Goal: Task Accomplishment & Management: Use online tool/utility

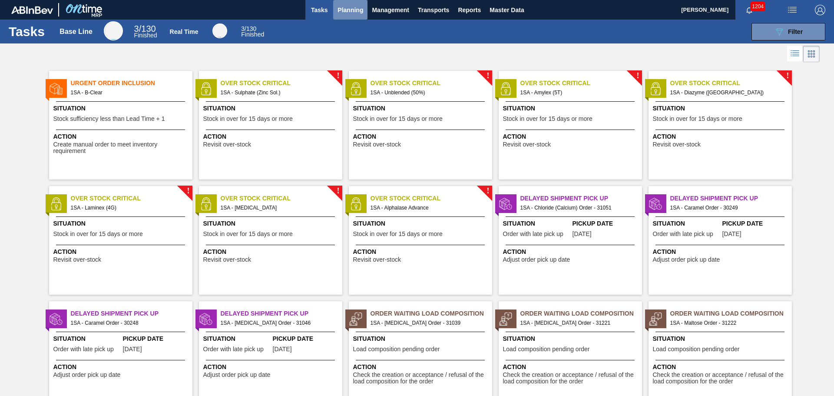
click at [348, 12] on span "Planning" at bounding box center [350, 10] width 26 height 10
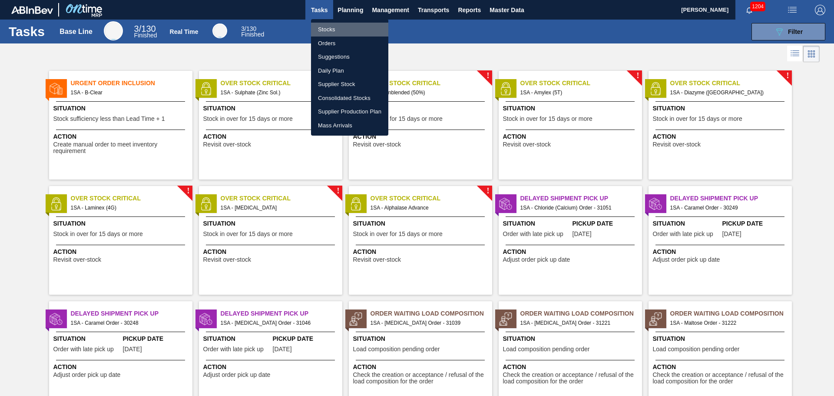
click at [333, 30] on li "Stocks" at bounding box center [349, 30] width 77 height 14
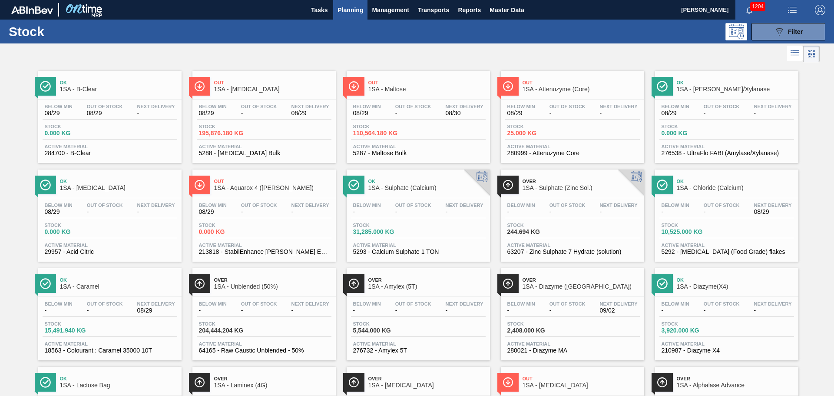
click at [255, 133] on span "195,876.180 KG" at bounding box center [229, 133] width 61 height 7
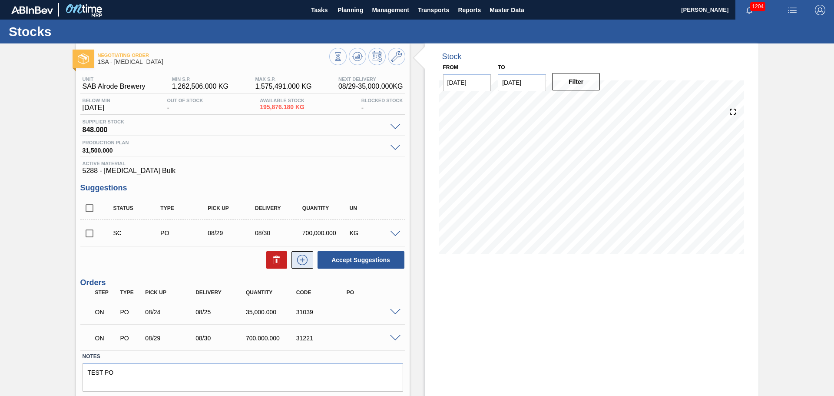
click at [300, 264] on icon at bounding box center [302, 259] width 14 height 10
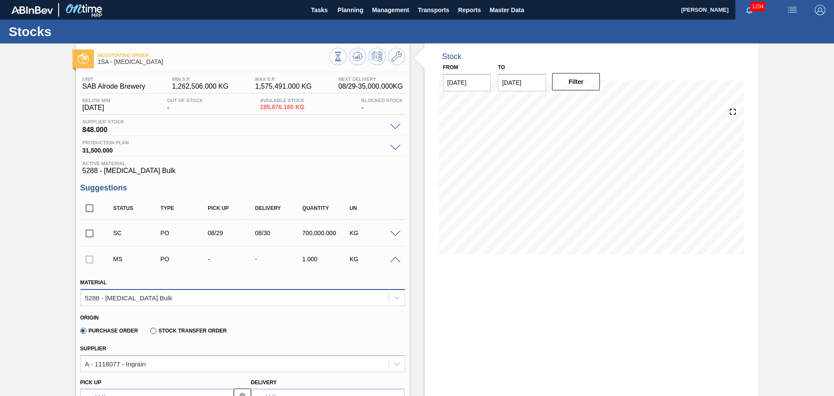
scroll to position [43, 0]
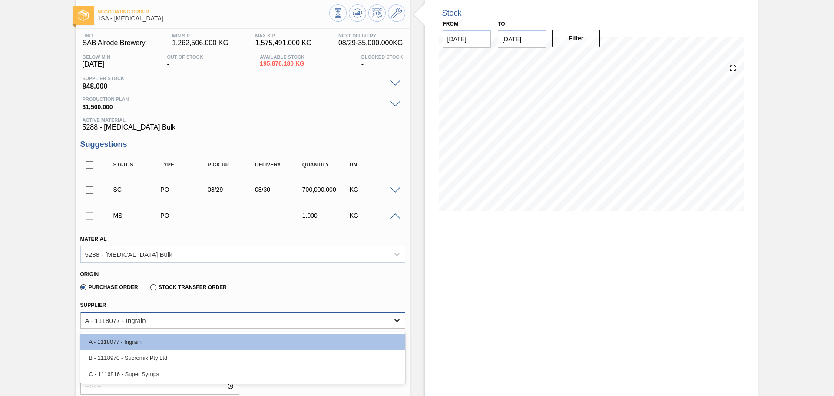
click at [396, 317] on icon at bounding box center [397, 320] width 9 height 9
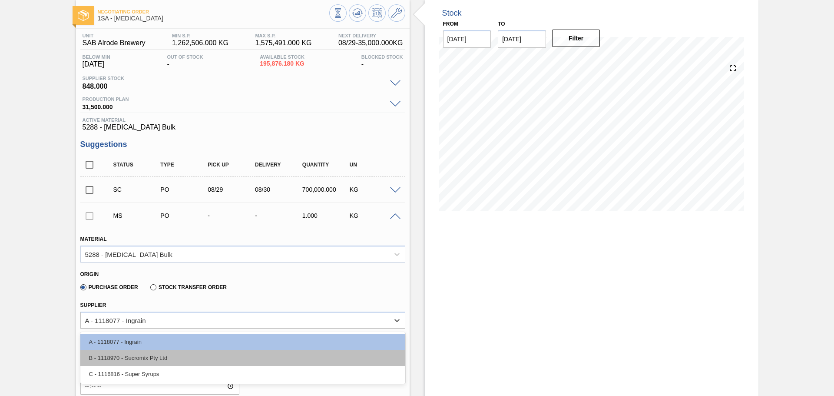
click at [181, 357] on div "B - 1118970 - Sucromix Pty Ltd" at bounding box center [242, 358] width 325 height 16
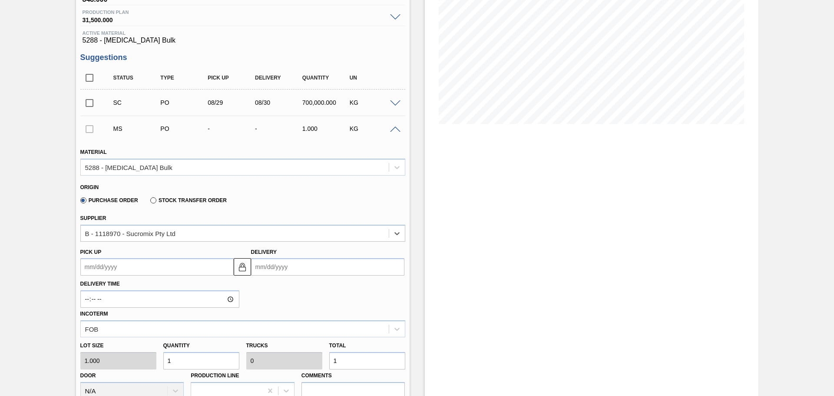
scroll to position [174, 0]
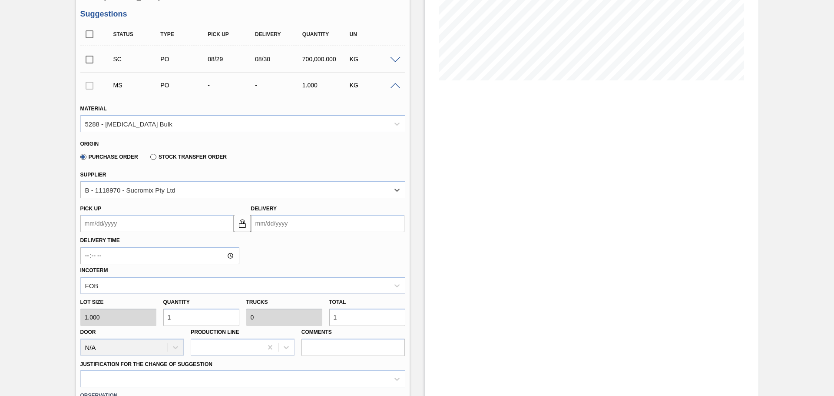
click at [270, 225] on input "Delivery" at bounding box center [327, 223] width 153 height 17
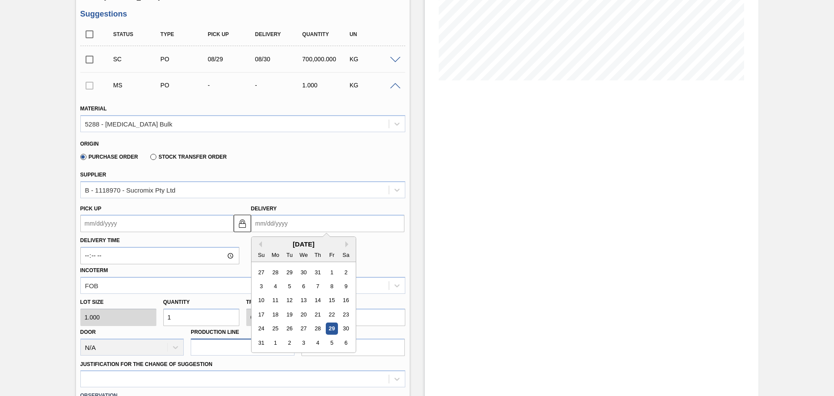
click at [260, 341] on div "31" at bounding box center [261, 343] width 12 height 12
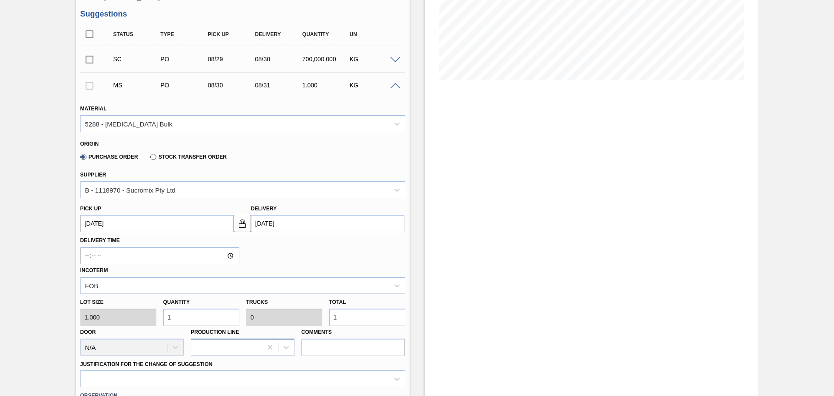
type up3238593062 "[DATE]"
type input "[DATE]"
click at [357, 317] on input "1" at bounding box center [367, 316] width 76 height 17
type input "3"
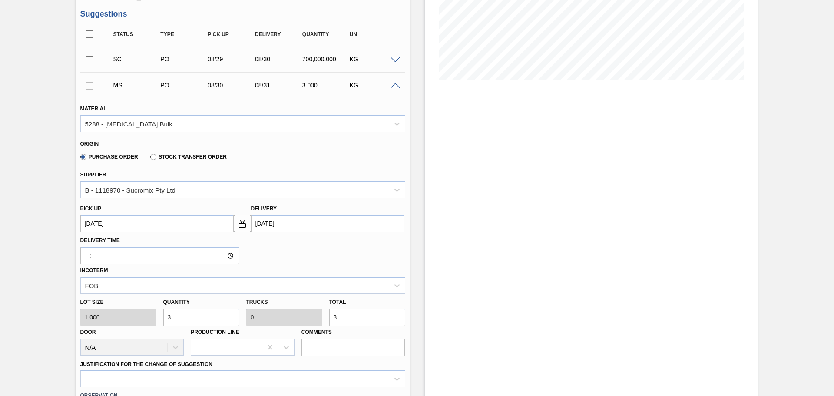
type input "35"
type input "0.001"
type input "35"
type input "350"
type input "0.011"
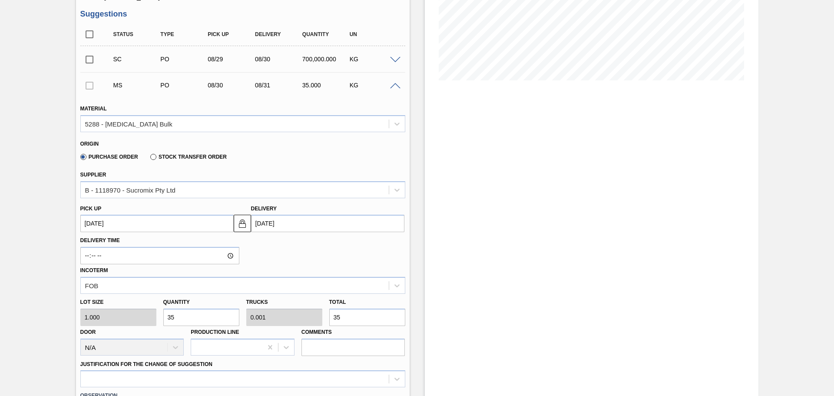
type input "350"
type input "3,500"
type input "0.109"
type input "3,500"
type input "35,000"
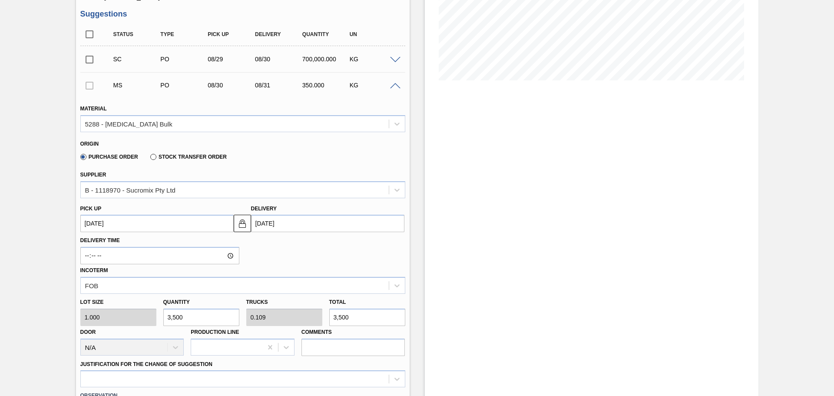
type input "1.094"
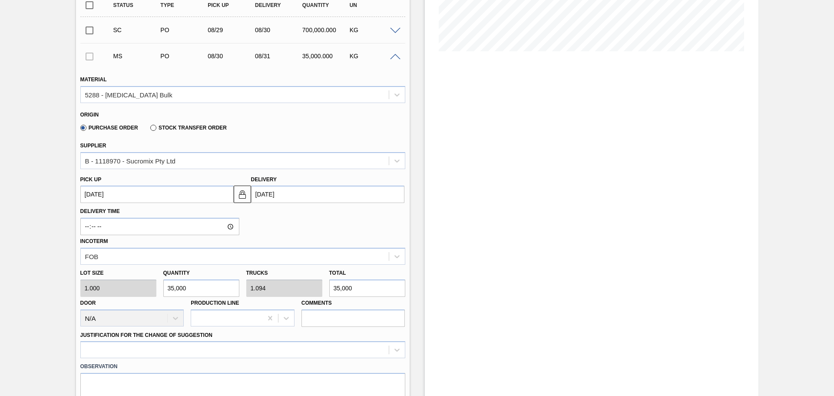
scroll to position [217, 0]
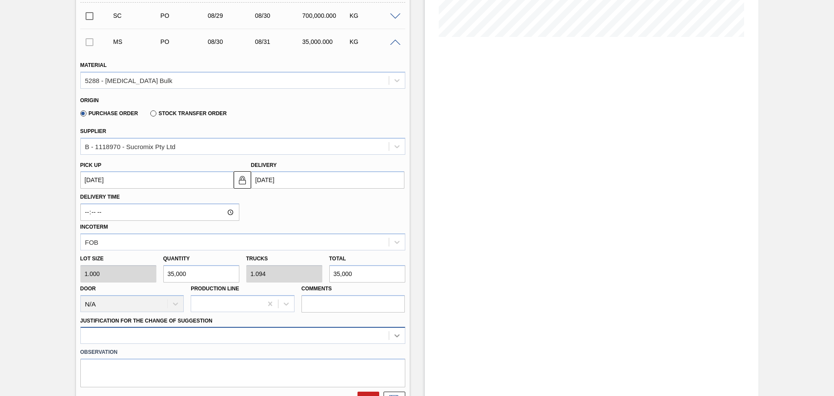
type input "35,000"
click at [396, 335] on div at bounding box center [242, 335] width 325 height 17
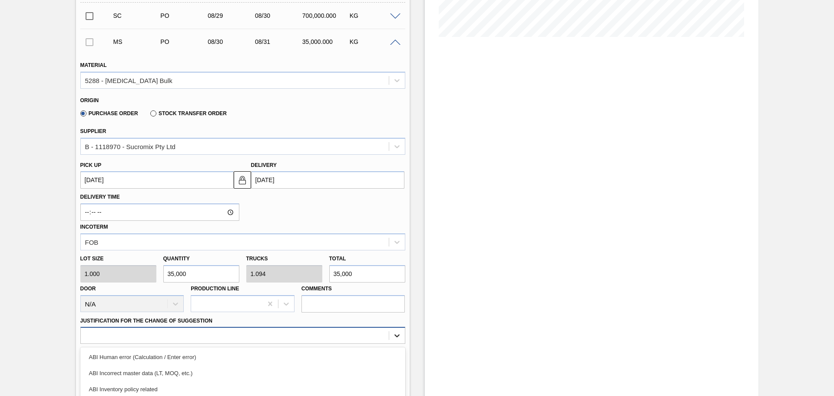
scroll to position [302, 0]
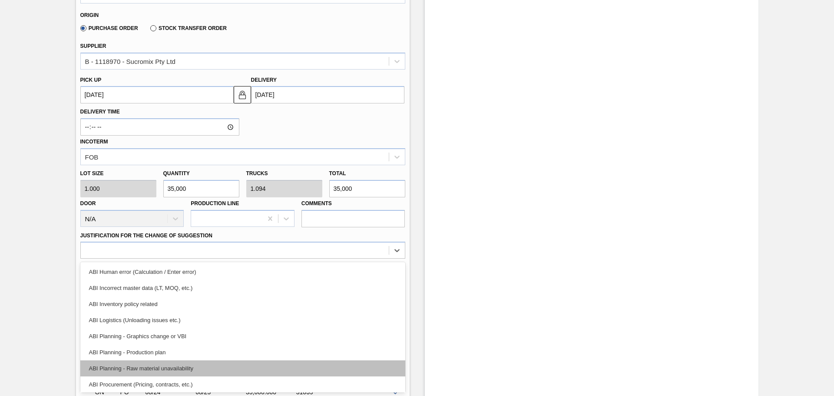
click at [174, 367] on div "ABI Planning - Raw material unavailability" at bounding box center [242, 368] width 325 height 16
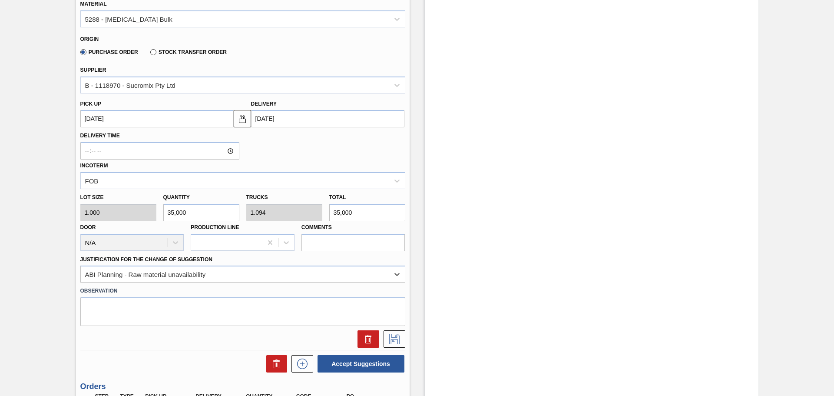
scroll to position [259, 0]
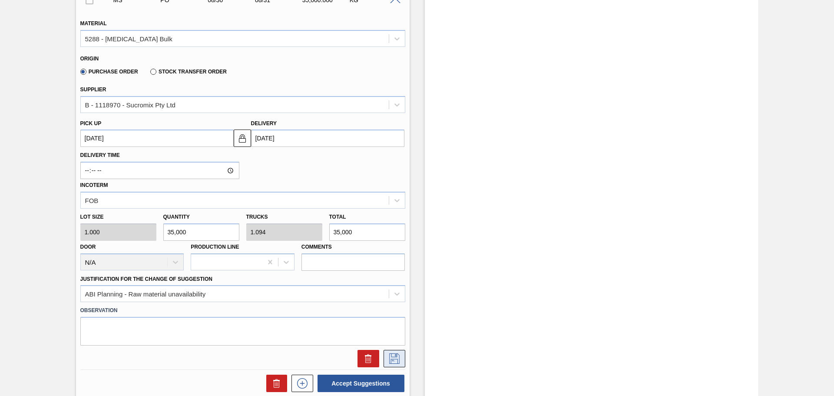
click at [398, 358] on icon at bounding box center [394, 358] width 14 height 10
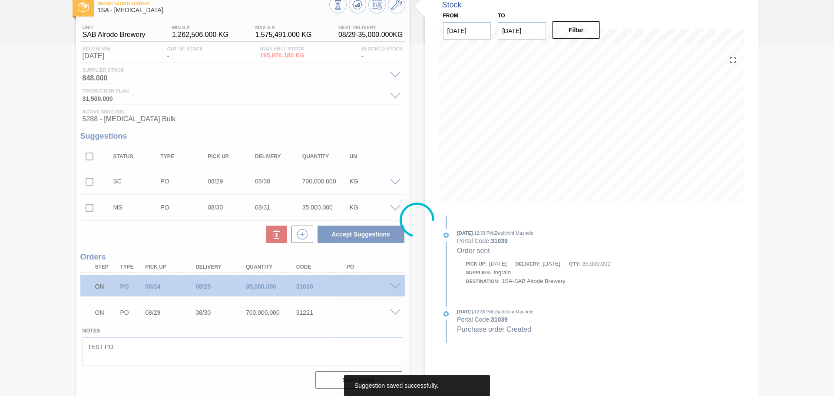
scroll to position [52, 0]
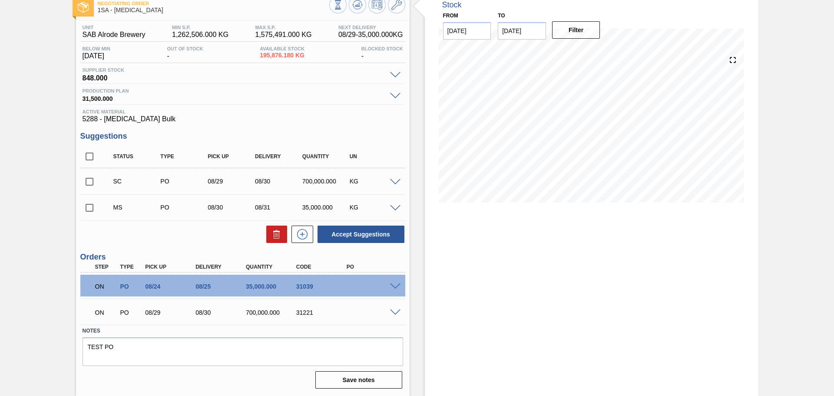
click at [90, 210] on input "checkbox" at bounding box center [89, 207] width 18 height 18
click at [350, 237] on button "Accept Suggestions" at bounding box center [360, 233] width 87 height 17
checkbox input "false"
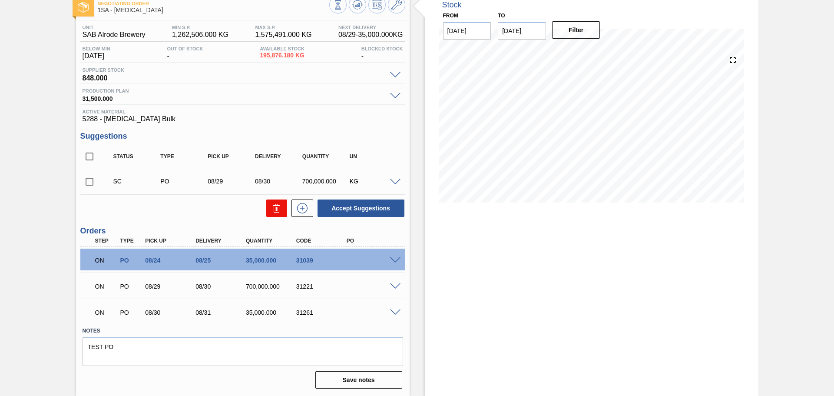
click at [274, 211] on icon at bounding box center [276, 208] width 10 height 10
click at [302, 210] on icon at bounding box center [302, 208] width 14 height 10
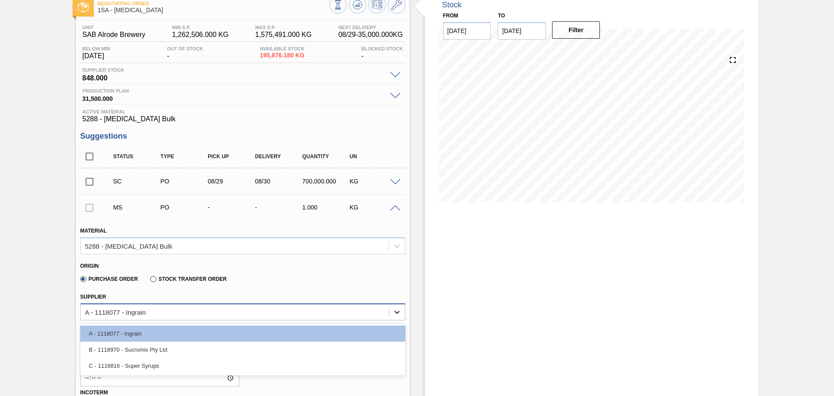
click at [396, 311] on icon at bounding box center [397, 311] width 9 height 9
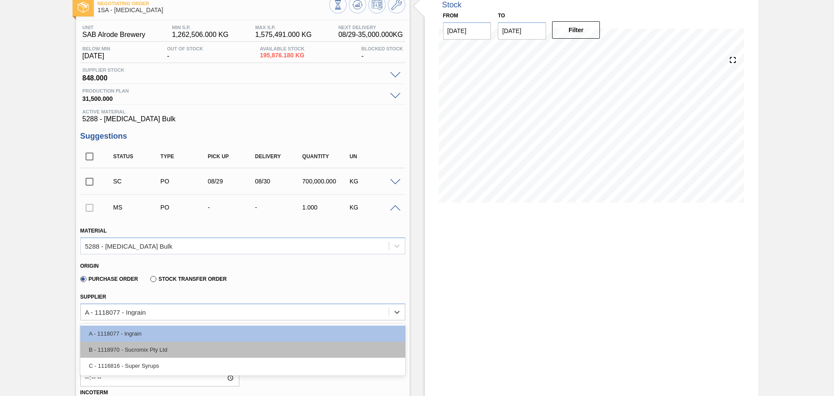
click at [215, 348] on div "B - 1118970 - Sucromix Pty Ltd" at bounding box center [242, 349] width 325 height 16
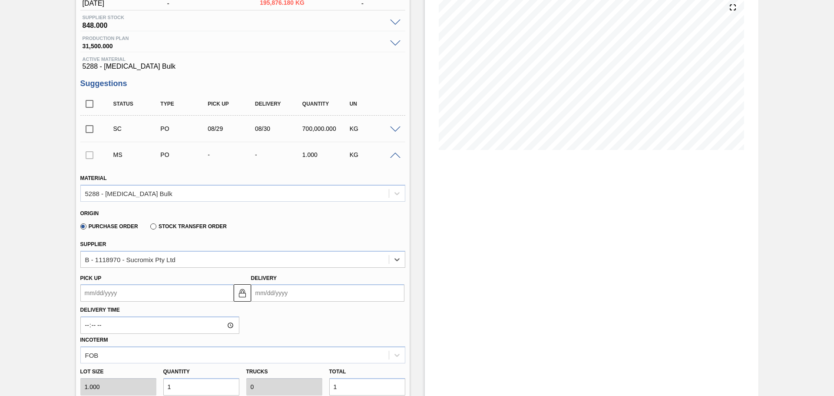
scroll to position [139, 0]
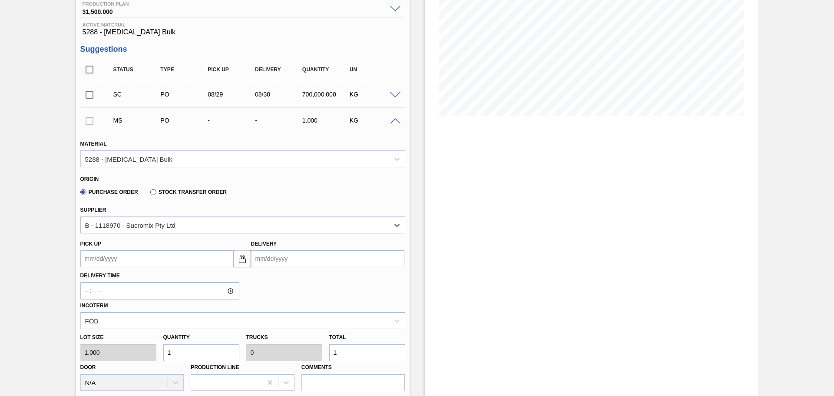
click at [277, 259] on input "Delivery" at bounding box center [327, 258] width 153 height 17
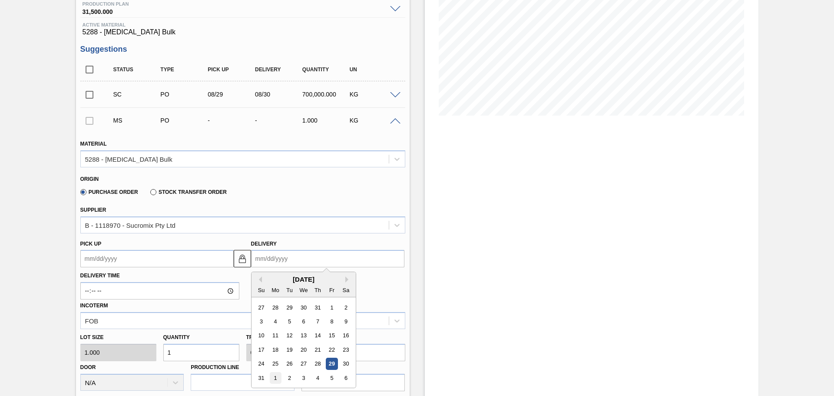
click at [276, 377] on div "1" at bounding box center [275, 378] width 12 height 12
type up3238593063 "[DATE]"
type input "[DATE]"
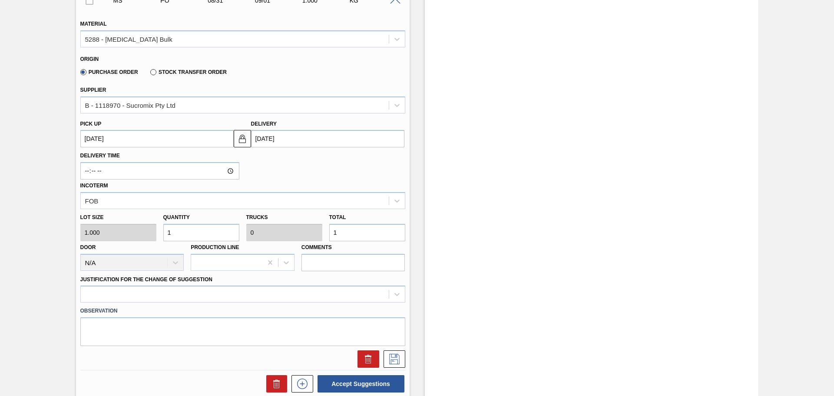
scroll to position [269, 0]
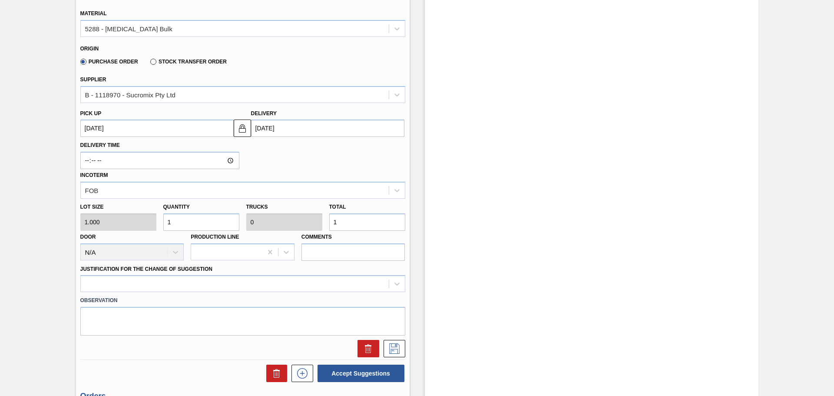
click at [351, 225] on input "1" at bounding box center [367, 221] width 76 height 17
type input "0"
type input "3"
type input "35"
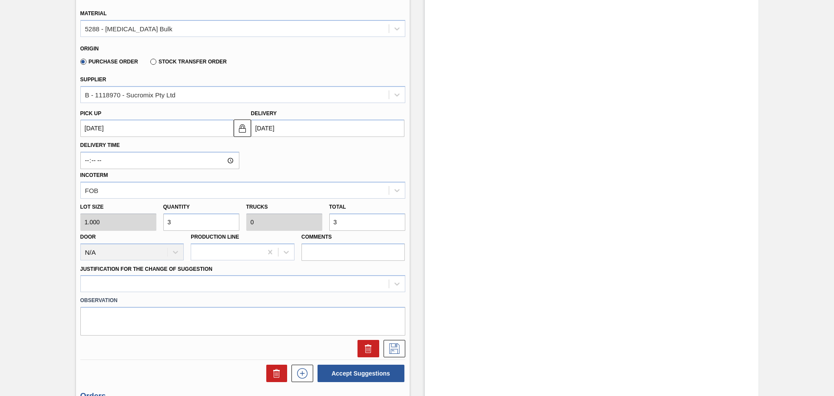
type input "0.001"
type input "35"
type input "350"
type input "0.011"
type input "350"
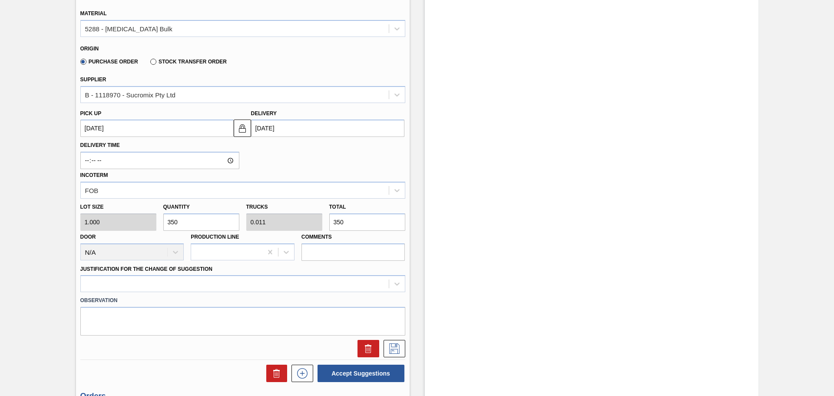
type input "3,500"
type input "0.109"
type input "3,500"
type input "35,000"
type input "1.094"
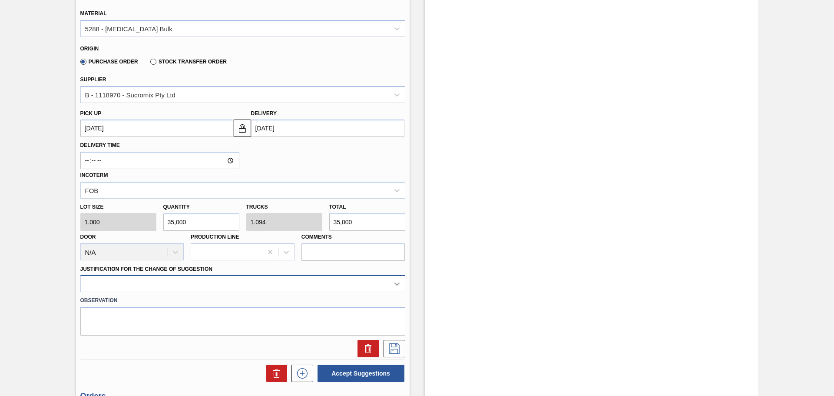
type input "35,000"
click at [398, 284] on div at bounding box center [242, 283] width 325 height 17
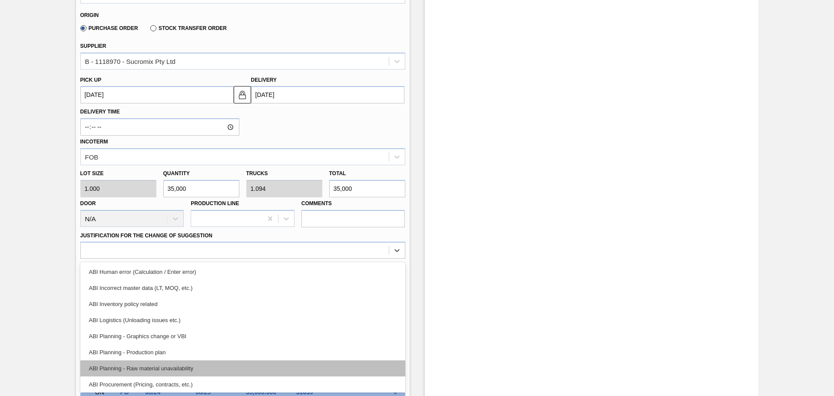
click at [187, 367] on div "ABI Planning - Raw material unavailability" at bounding box center [242, 368] width 325 height 16
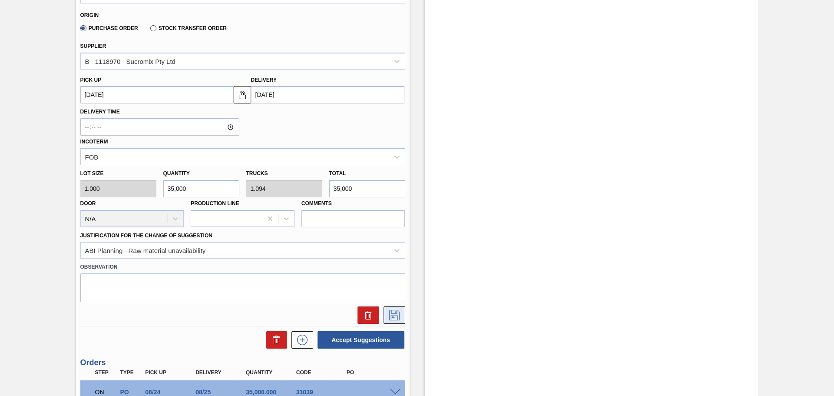
click at [395, 316] on icon at bounding box center [394, 315] width 14 height 10
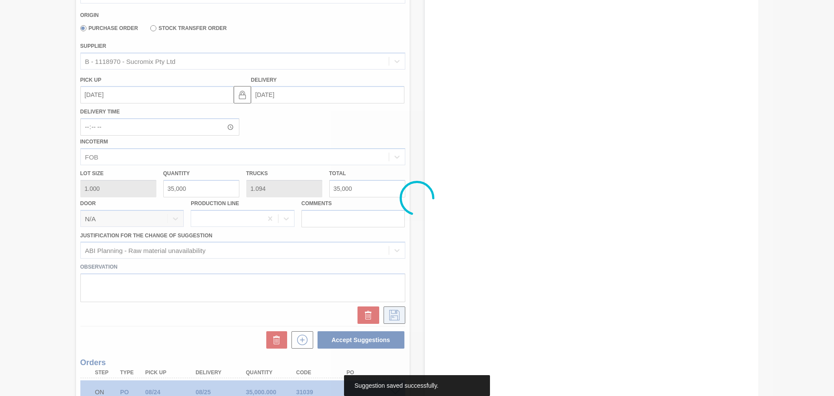
scroll to position [78, 0]
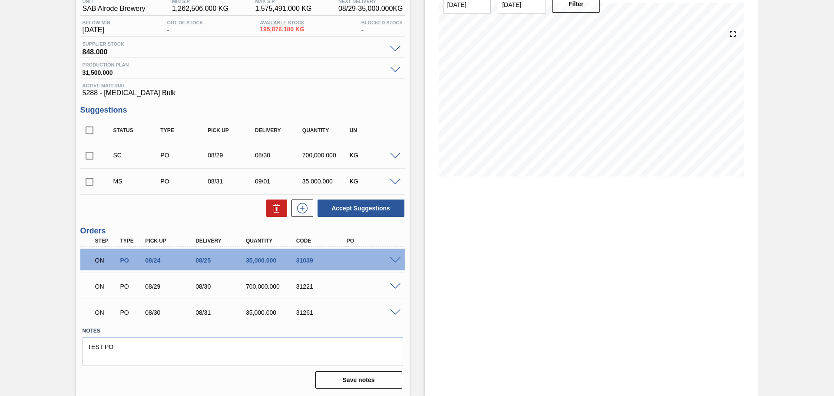
click at [89, 180] on input "checkbox" at bounding box center [89, 181] width 18 height 18
click at [374, 208] on button "Accept Suggestions" at bounding box center [360, 207] width 87 height 17
checkbox input "false"
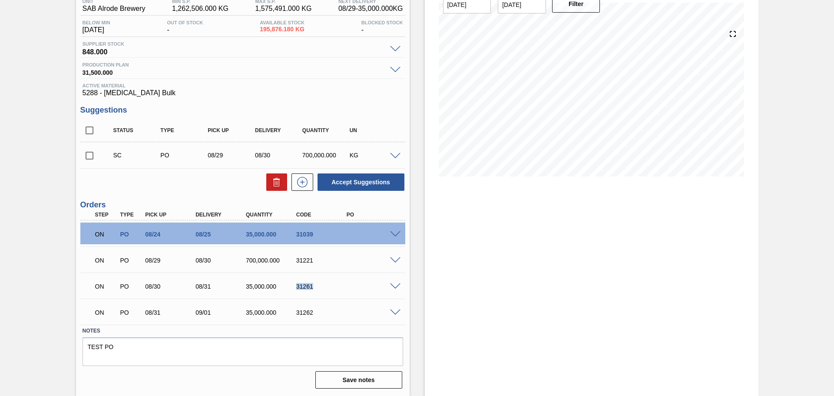
drag, startPoint x: 296, startPoint y: 285, endPoint x: 312, endPoint y: 285, distance: 16.1
click at [312, 285] on div "31261" at bounding box center [322, 286] width 56 height 7
copy div "31261"
drag, startPoint x: 296, startPoint y: 312, endPoint x: 313, endPoint y: 314, distance: 17.0
click at [313, 314] on div "31262" at bounding box center [322, 312] width 56 height 7
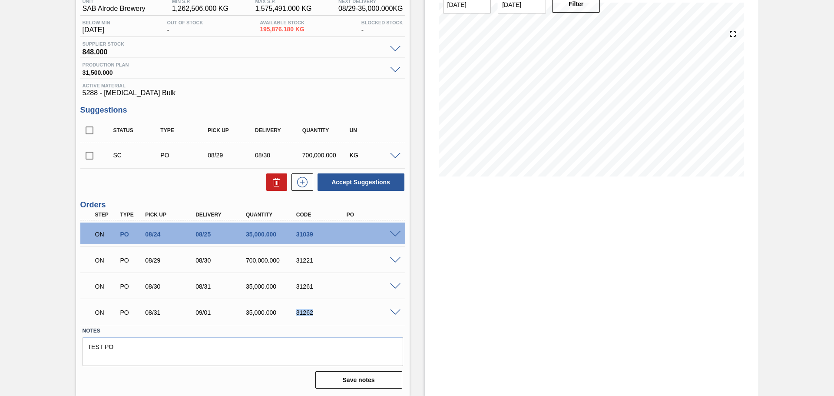
copy div "31262"
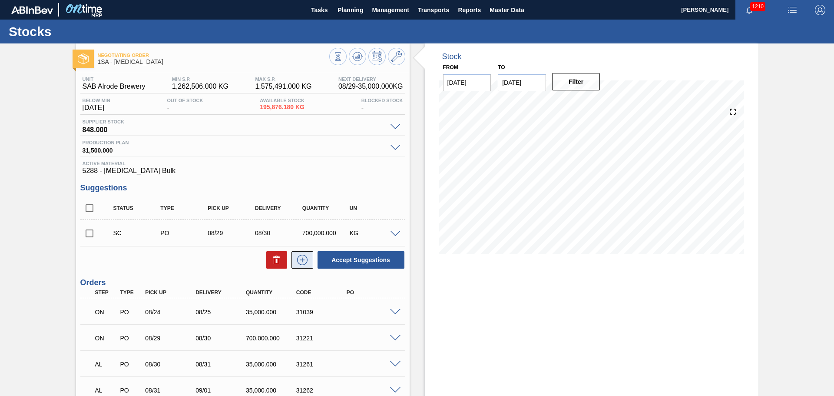
scroll to position [43, 0]
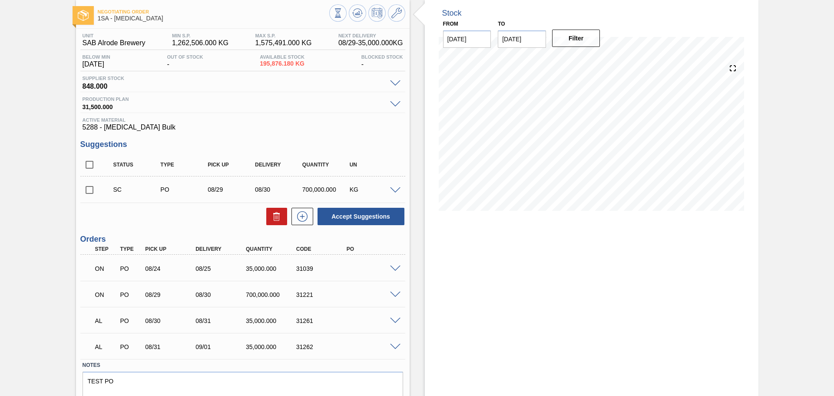
click at [393, 320] on span at bounding box center [395, 320] width 10 height 7
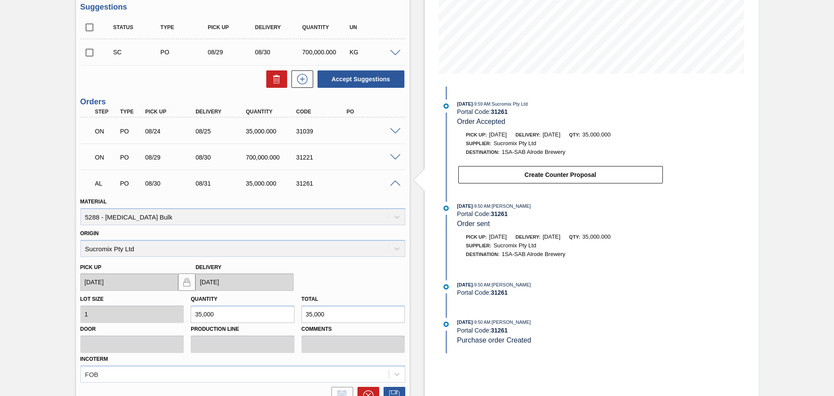
scroll to position [217, 0]
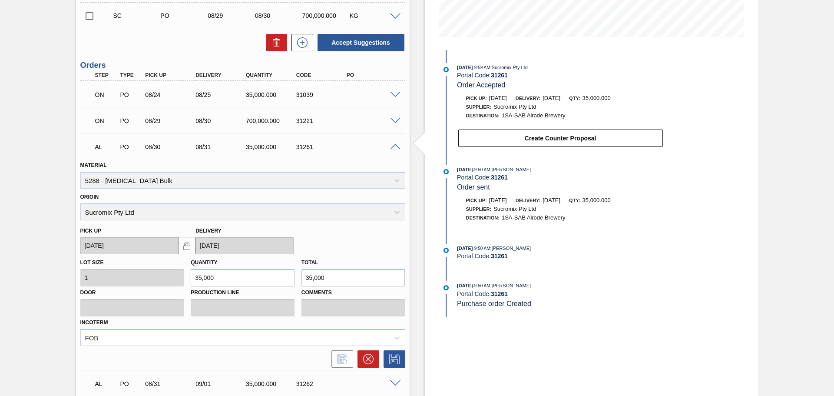
click at [392, 146] on span at bounding box center [395, 147] width 10 height 7
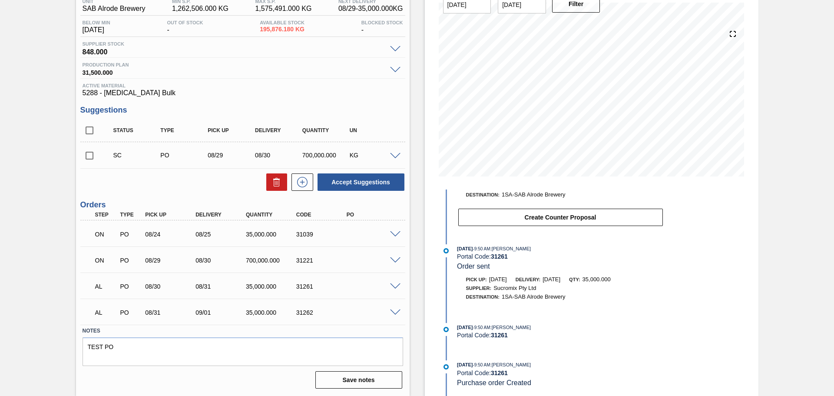
scroll to position [0, 0]
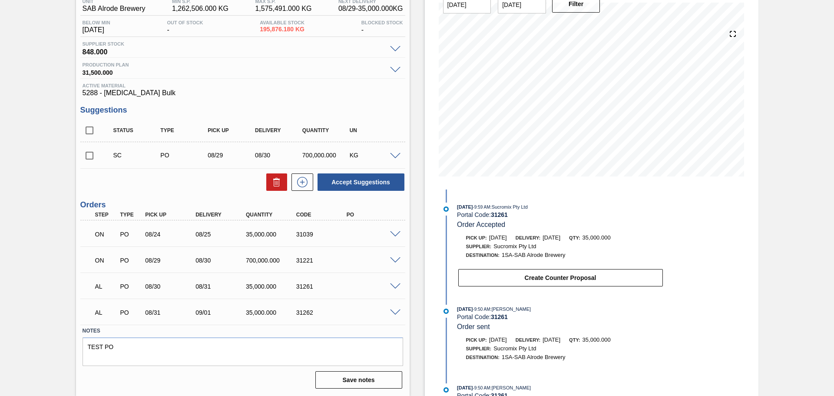
click at [390, 283] on span at bounding box center [395, 286] width 10 height 7
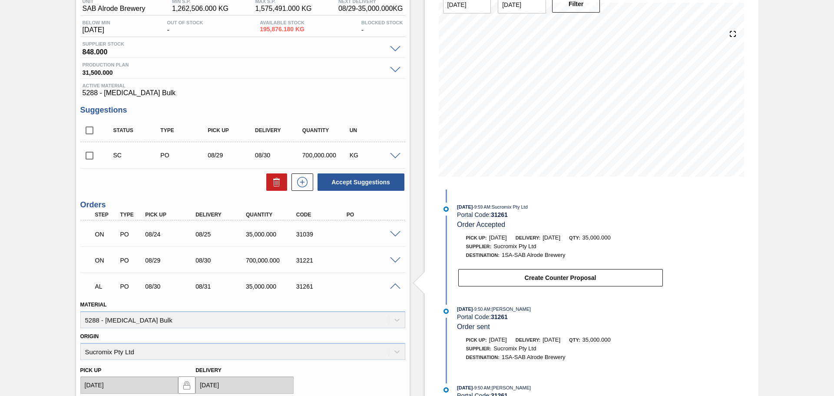
click at [390, 286] on span at bounding box center [395, 286] width 10 height 7
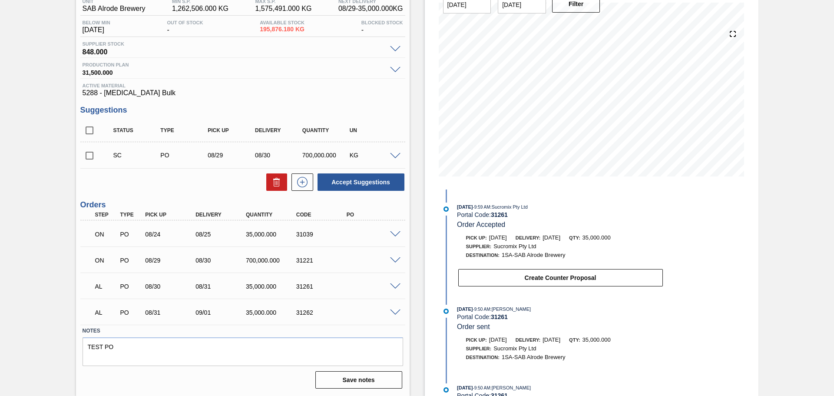
click at [386, 313] on div "AL PO 08/31 09/01 35,000.000 31262" at bounding box center [240, 311] width 302 height 17
click at [390, 311] on span at bounding box center [395, 312] width 10 height 7
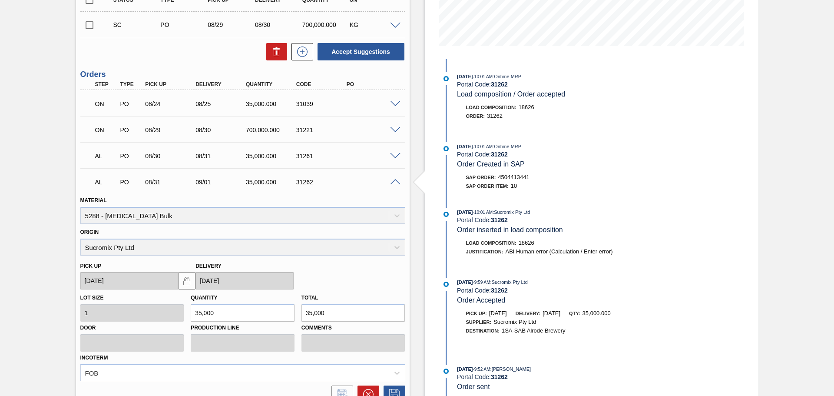
click at [396, 179] on span at bounding box center [395, 182] width 10 height 7
